Goal: Task Accomplishment & Management: Manage account settings

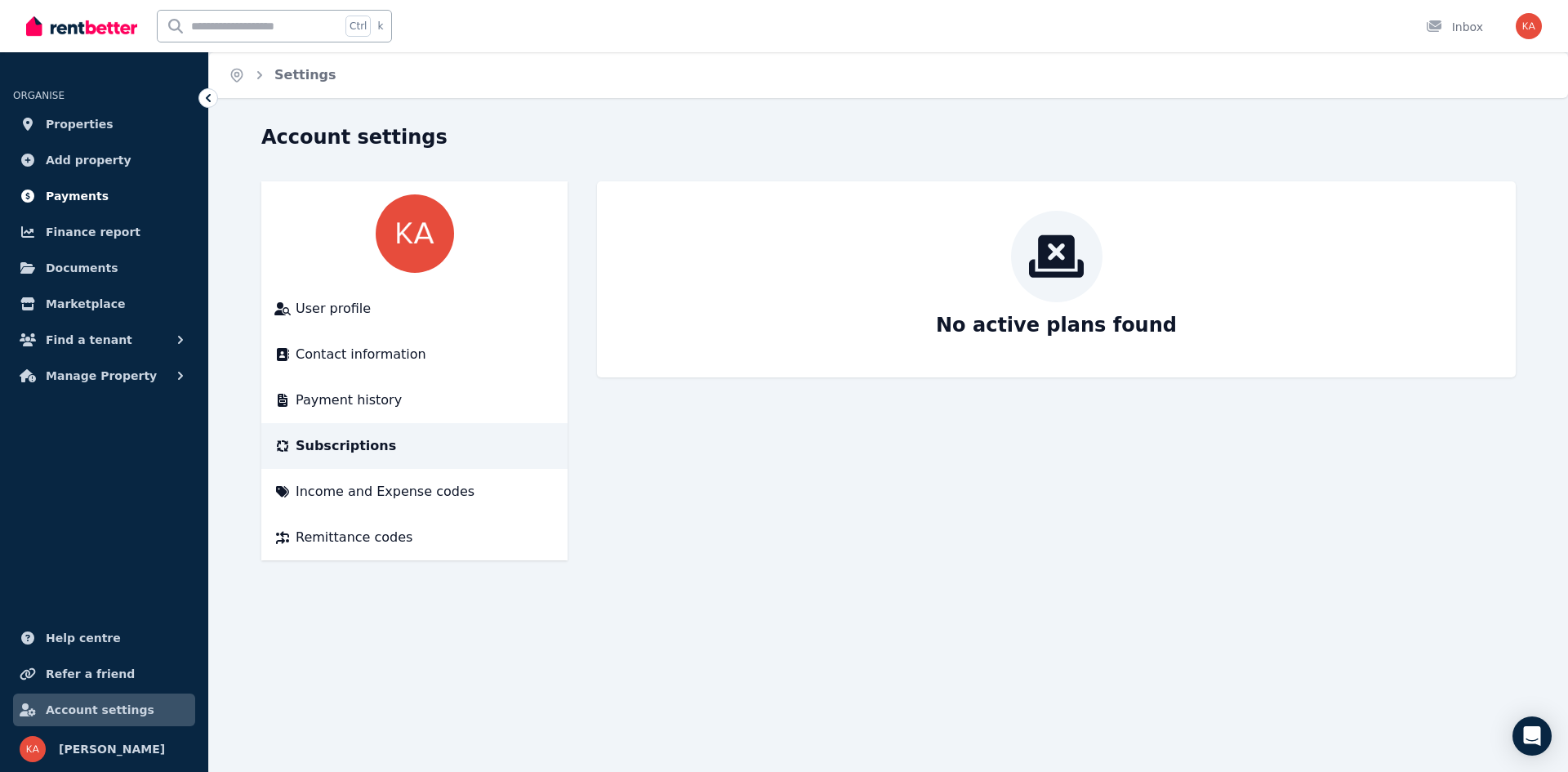
click at [101, 195] on link "Payments" at bounding box center [104, 196] width 182 height 33
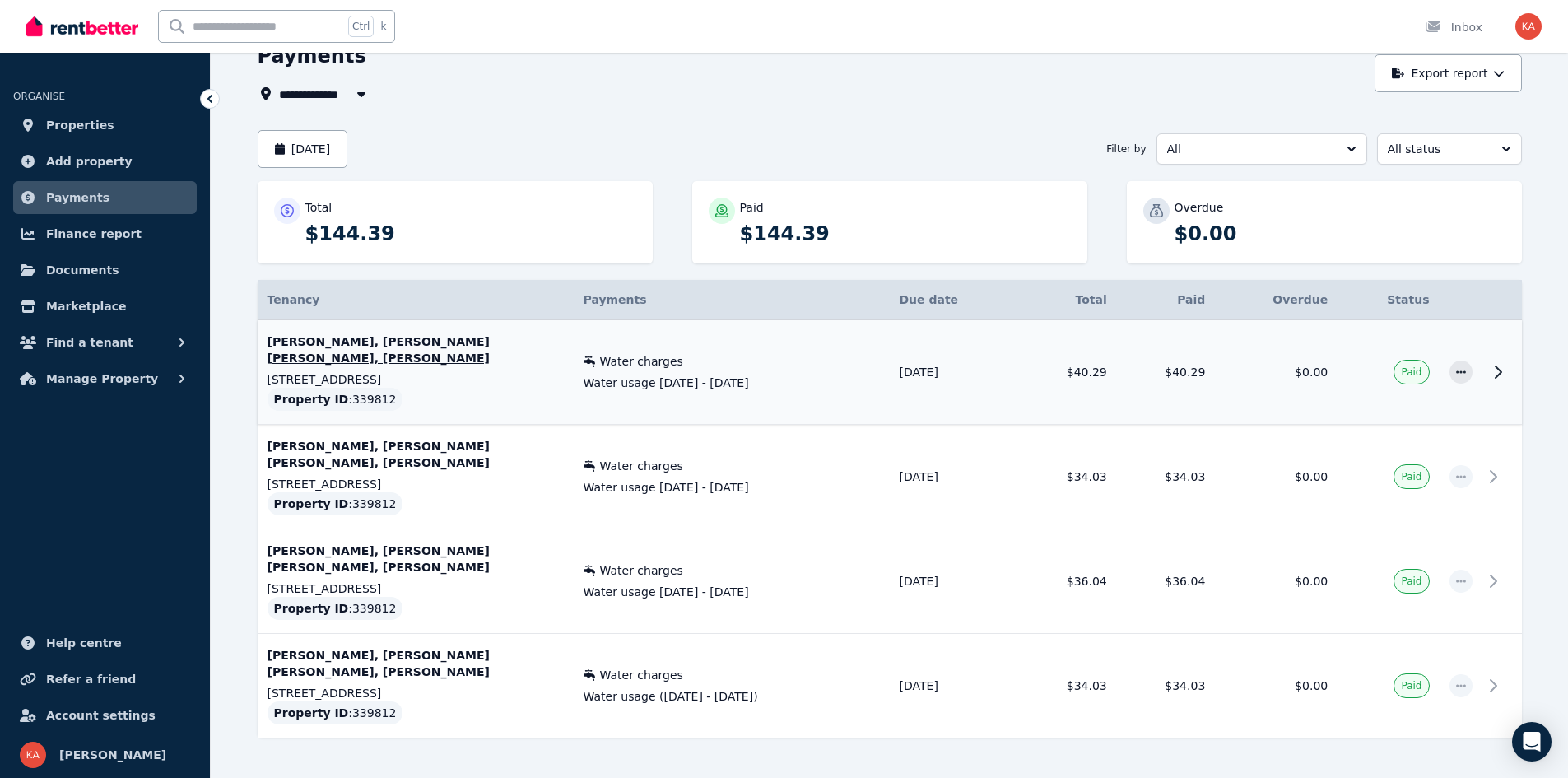
scroll to position [131, 0]
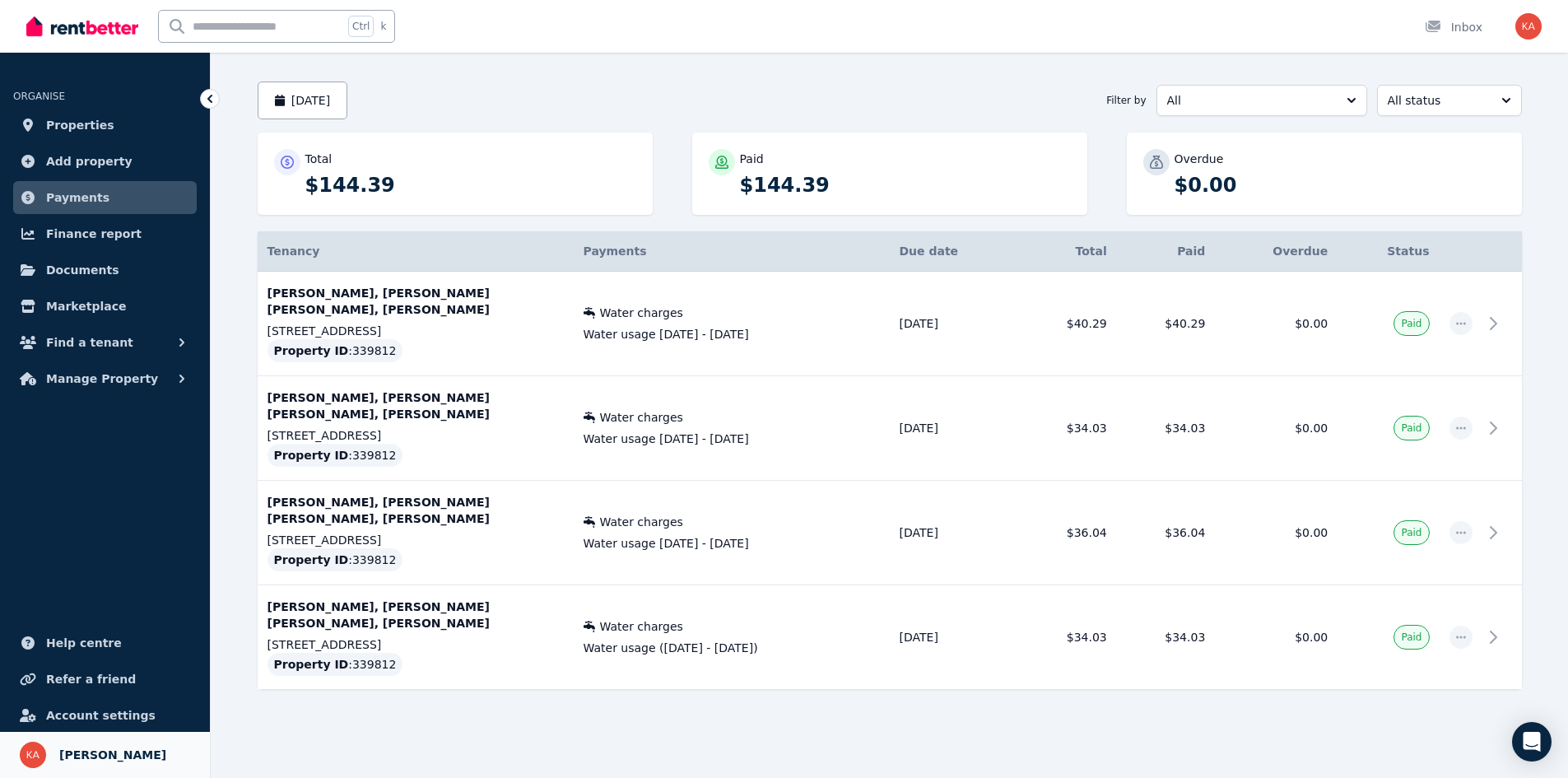
click at [92, 756] on span "[PERSON_NAME]" at bounding box center [113, 755] width 107 height 20
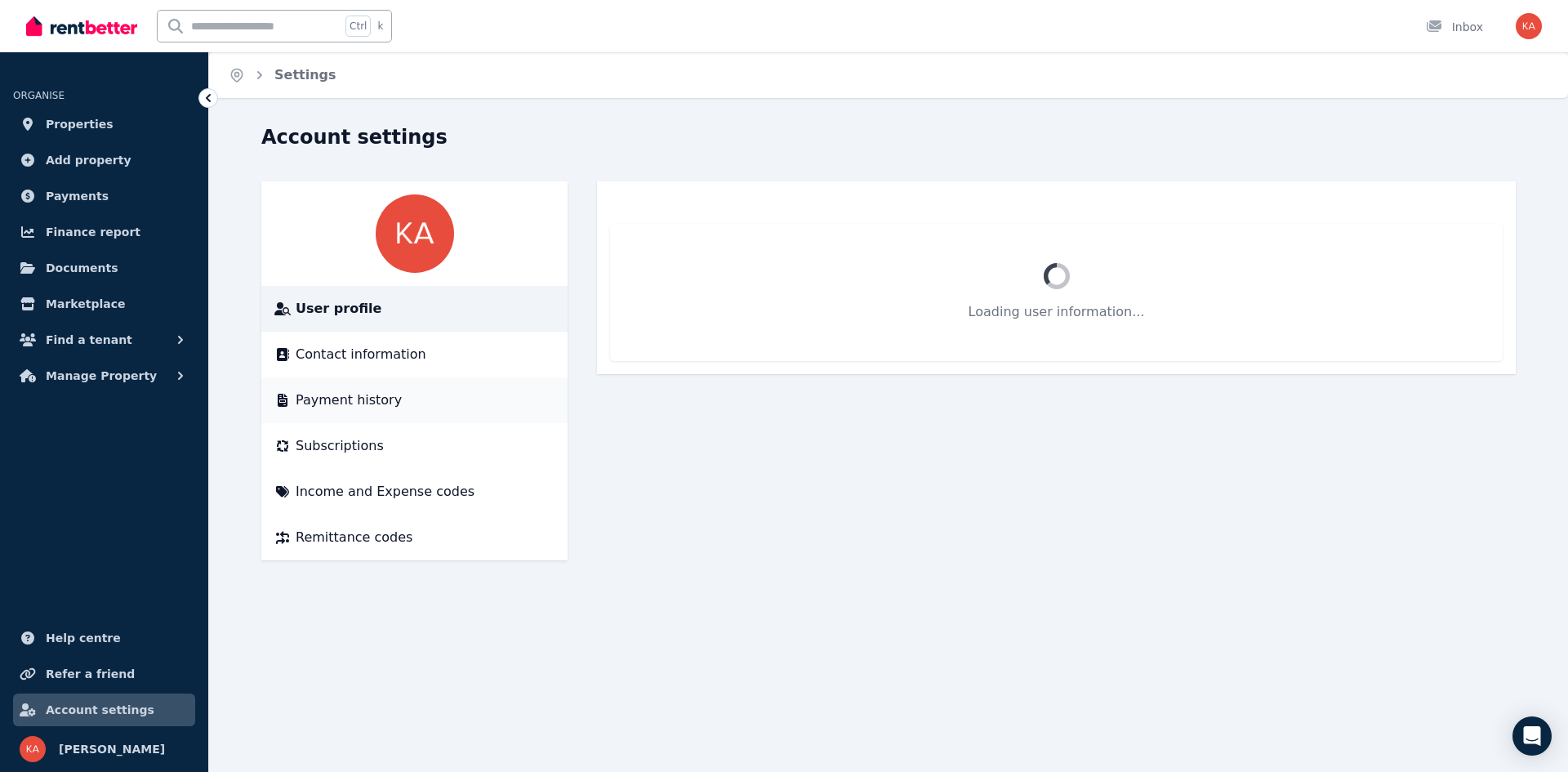
click at [376, 415] on li "Payment history" at bounding box center [414, 401] width 307 height 46
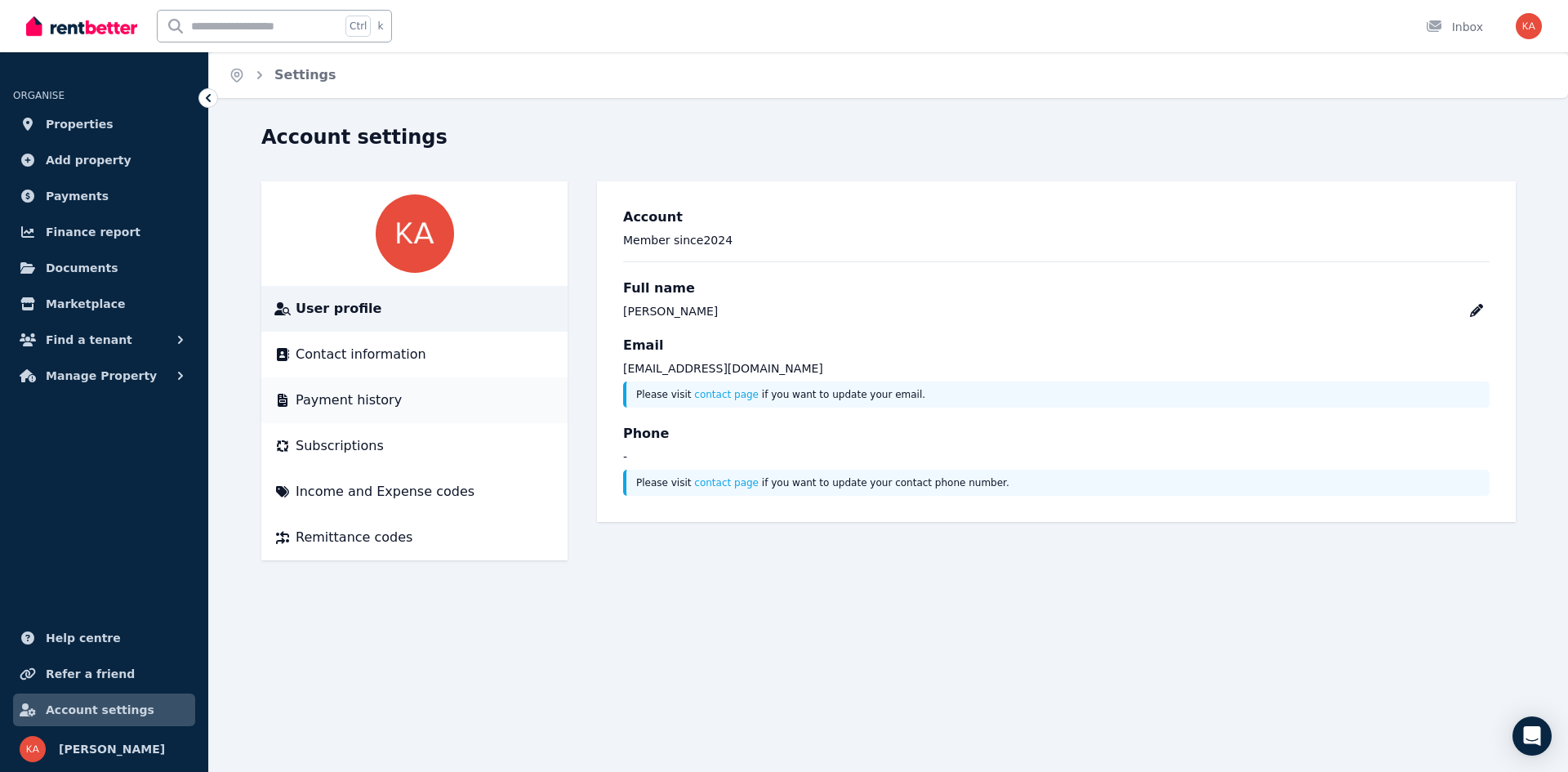
click at [378, 401] on span "Payment history" at bounding box center [349, 401] width 106 height 20
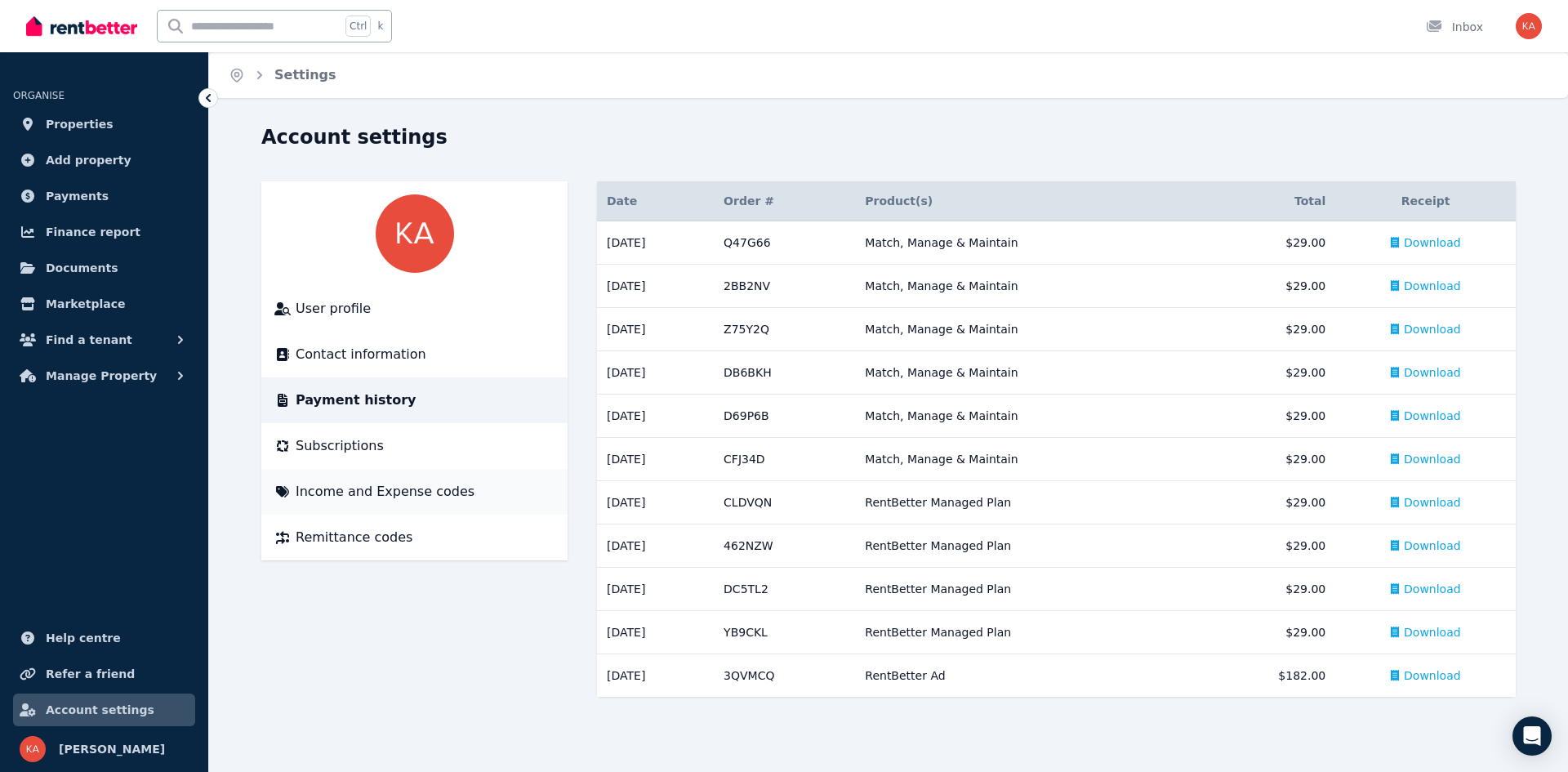
click at [459, 503] on li "Income and Expense codes" at bounding box center [414, 492] width 307 height 46
click at [449, 477] on li "Income and Expense codes" at bounding box center [414, 492] width 307 height 46
click at [446, 500] on span "Income and Expense codes" at bounding box center [385, 491] width 179 height 20
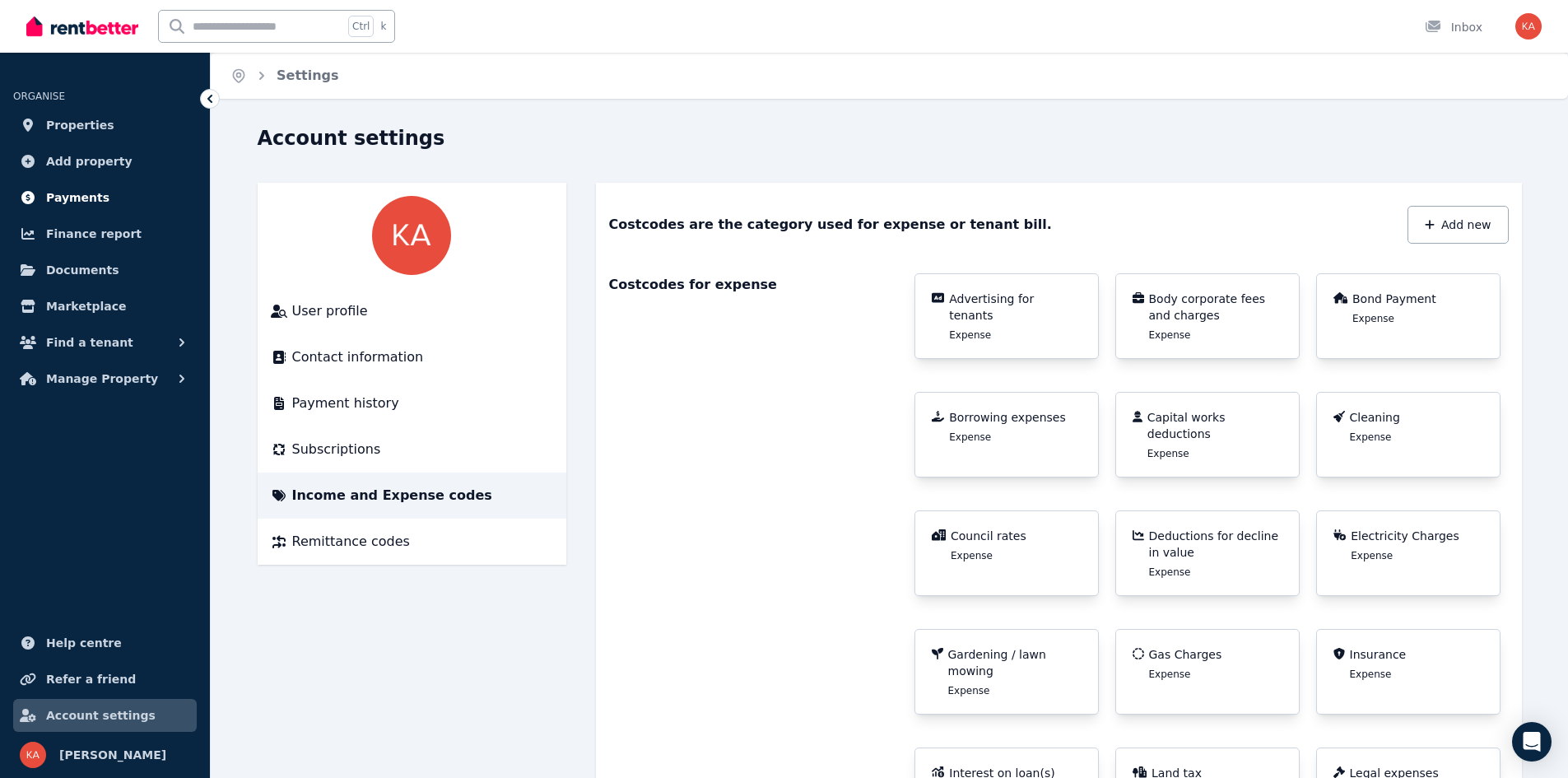
click at [116, 196] on link "Payments" at bounding box center [105, 198] width 184 height 33
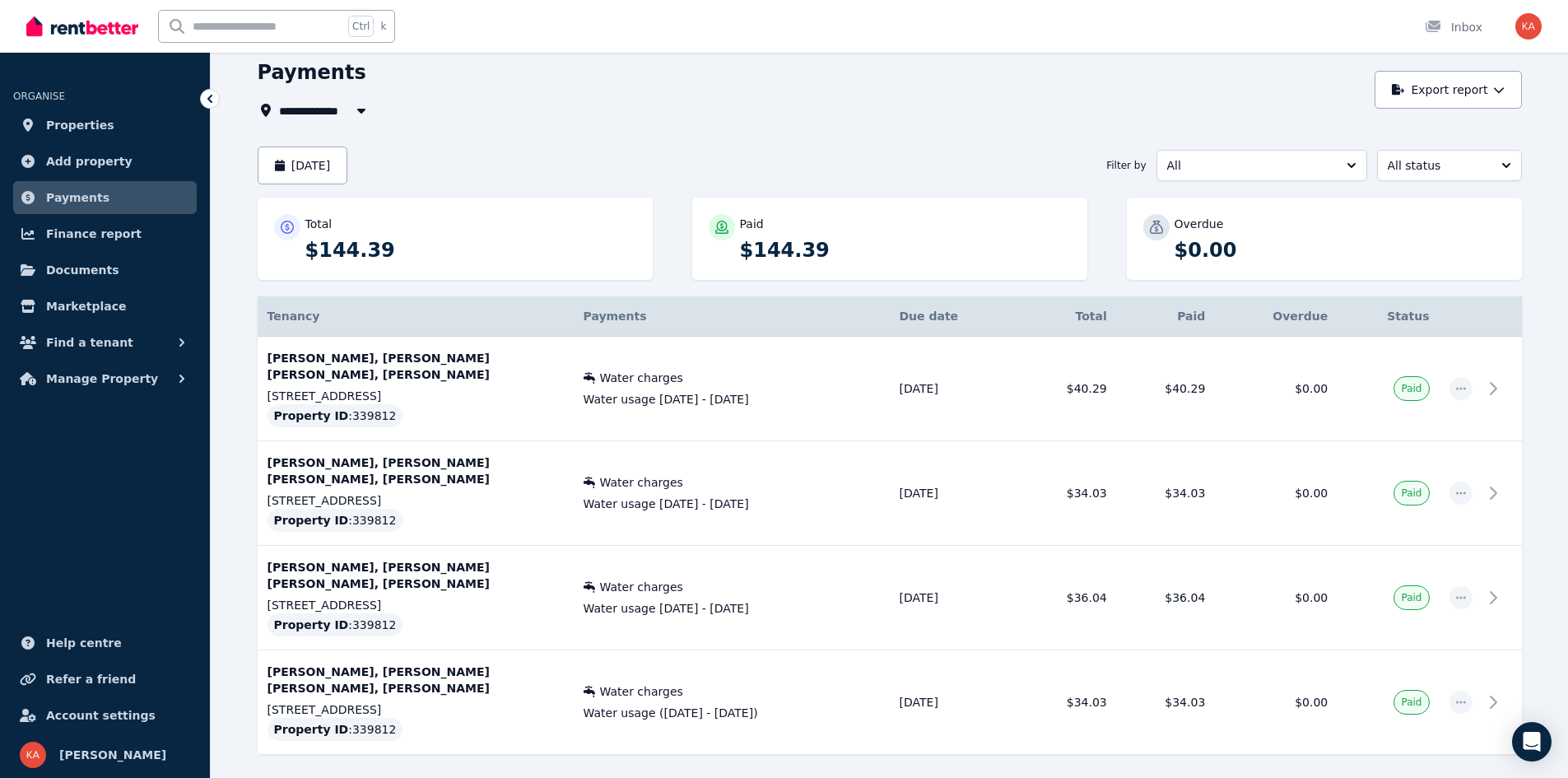
scroll to position [131, 0]
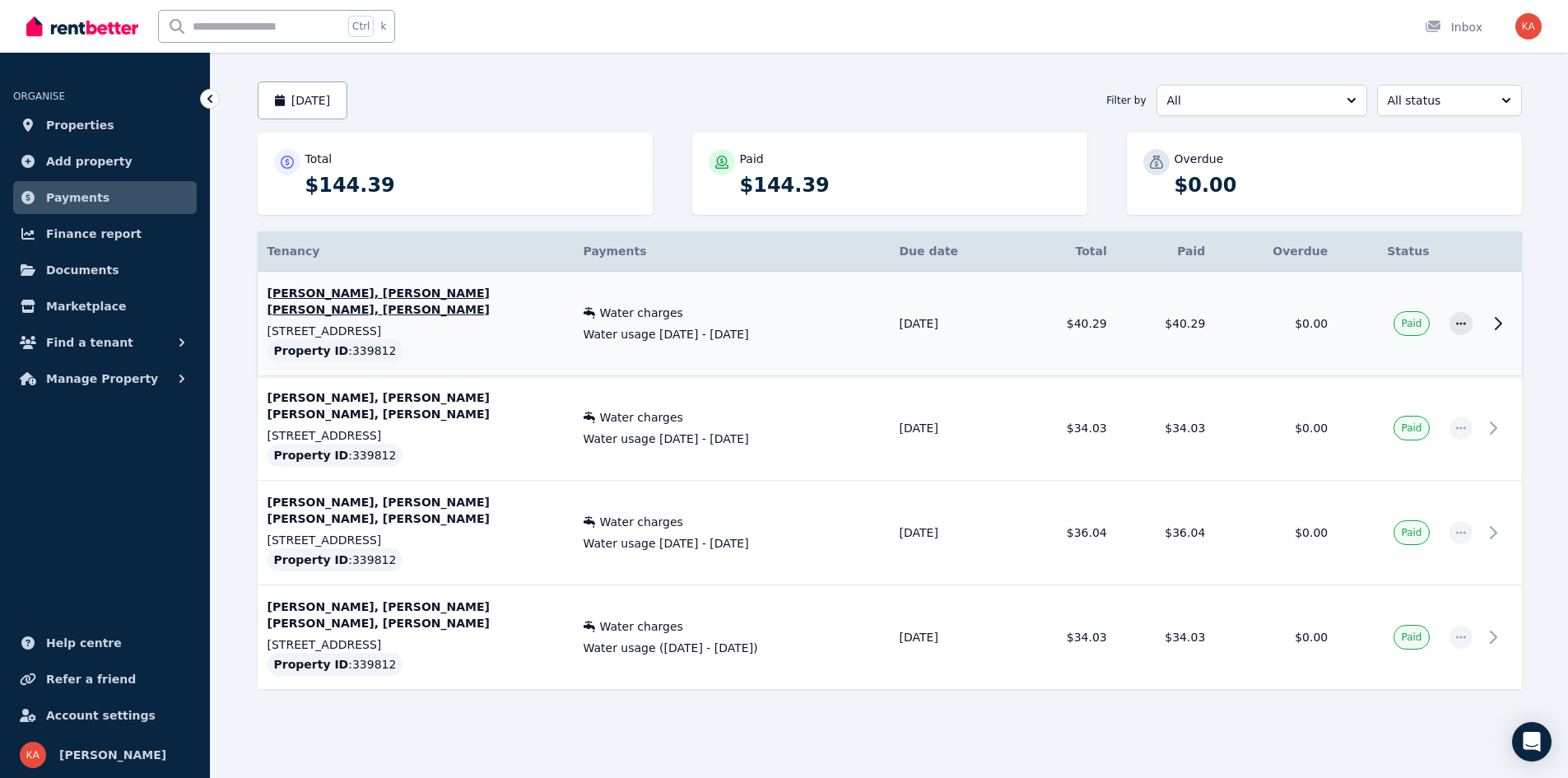
click at [1501, 321] on icon at bounding box center [1498, 324] width 20 height 20
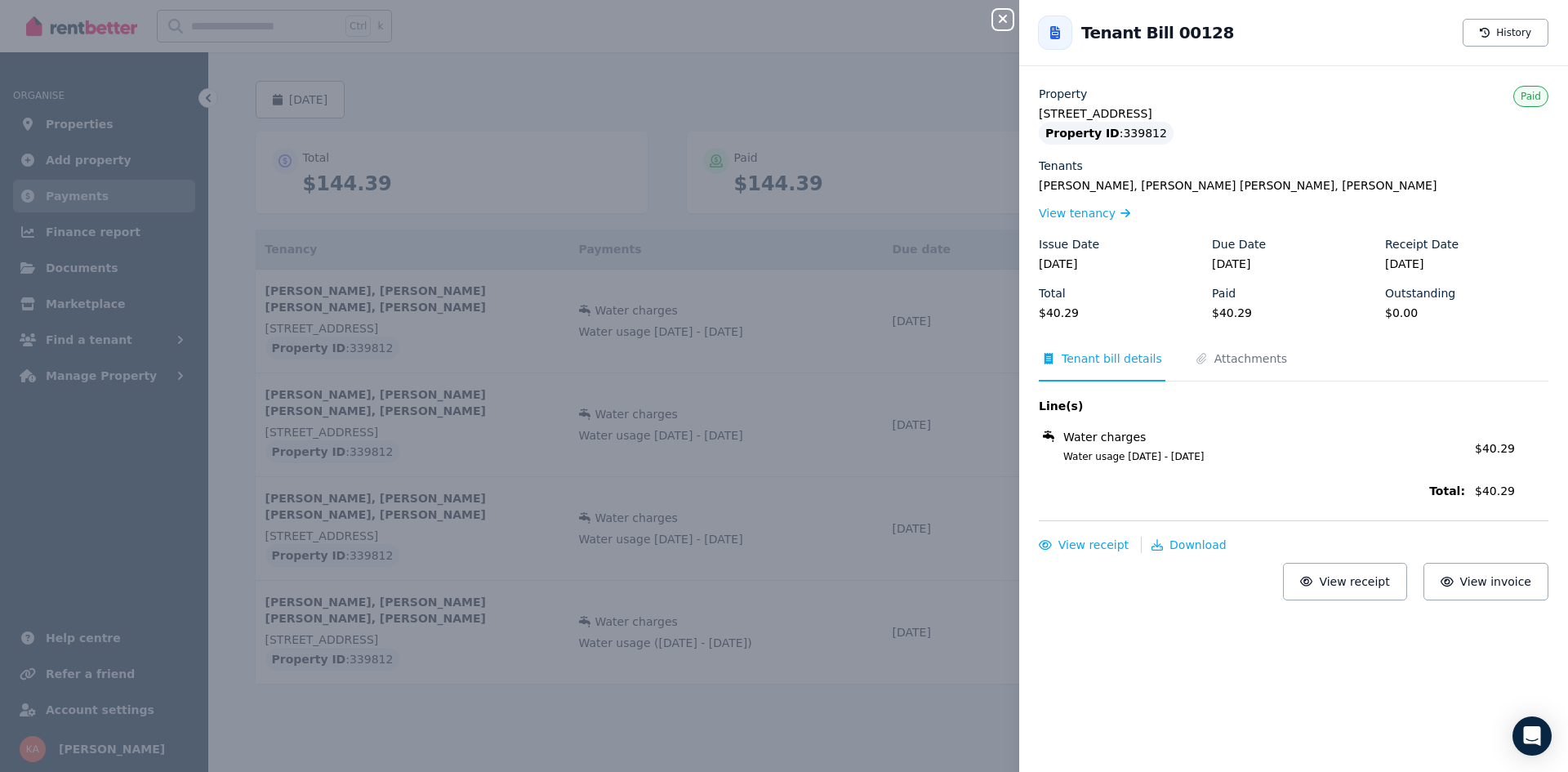
click at [1001, 16] on icon "button" at bounding box center [1003, 19] width 8 height 8
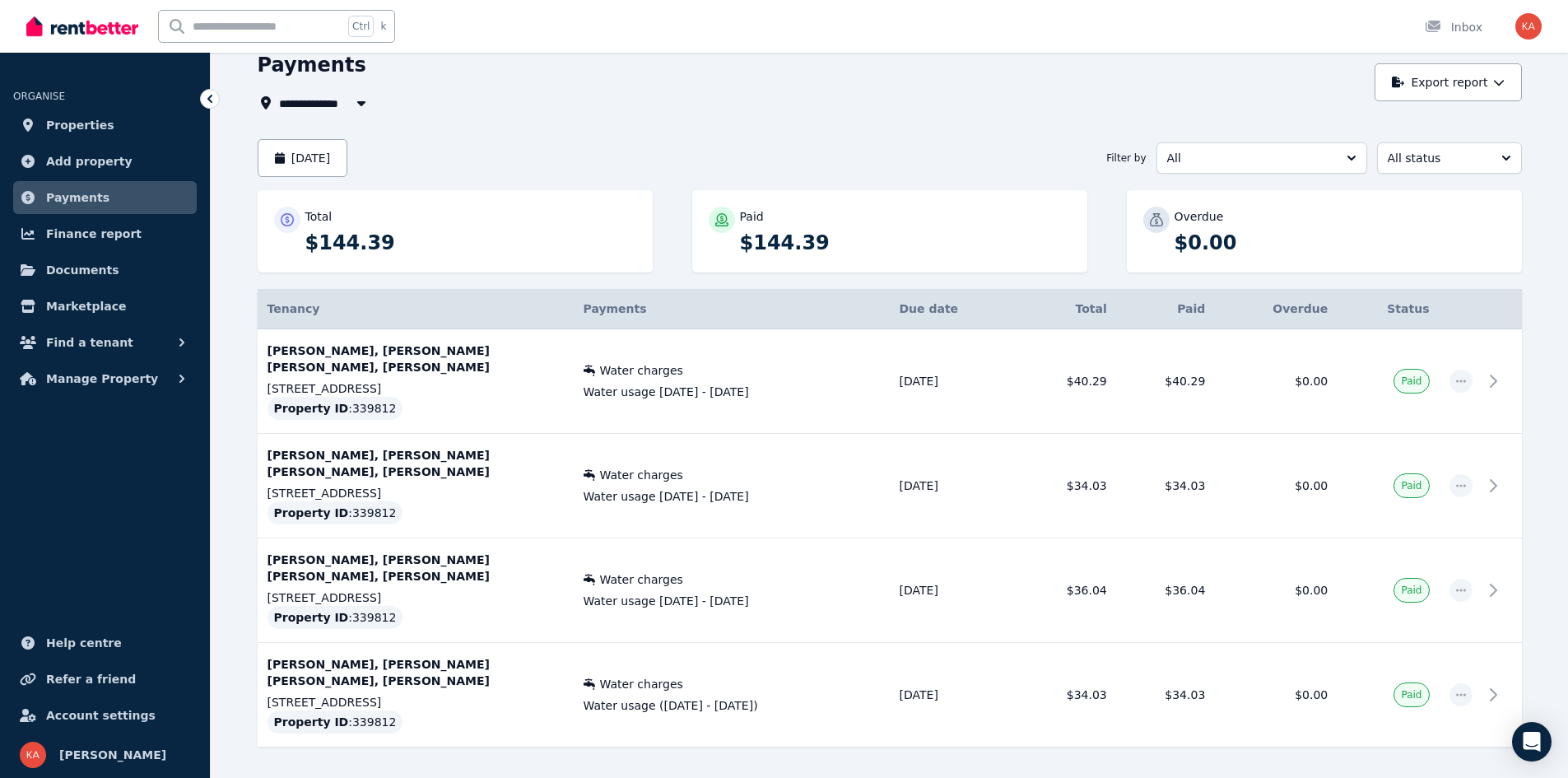
scroll to position [0, 0]
